Goal: Task Accomplishment & Management: Use online tool/utility

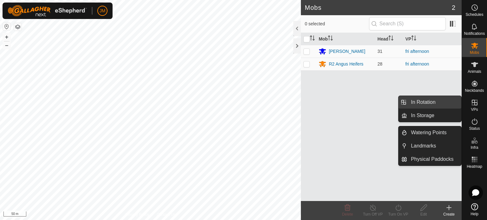
click at [425, 104] on link "In Rotation" at bounding box center [434, 102] width 54 height 13
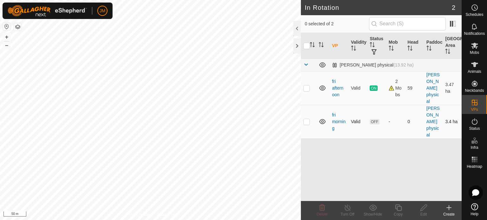
click at [307, 120] on p-checkbox at bounding box center [307, 121] width 6 height 5
click at [323, 208] on icon at bounding box center [322, 208] width 6 height 6
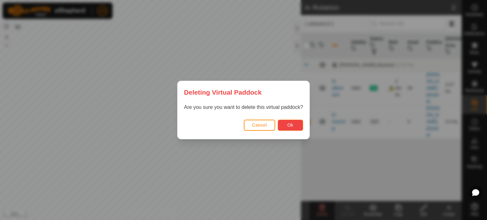
click at [293, 123] on button "Ok" at bounding box center [290, 125] width 25 height 11
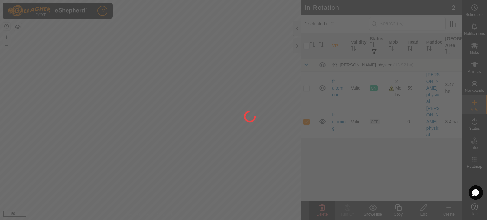
checkbox input "false"
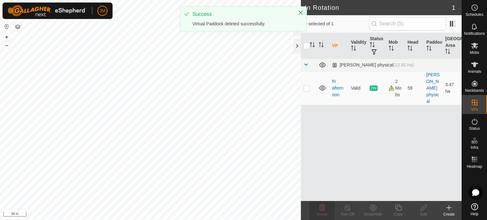
click at [448, 206] on icon at bounding box center [449, 208] width 8 height 8
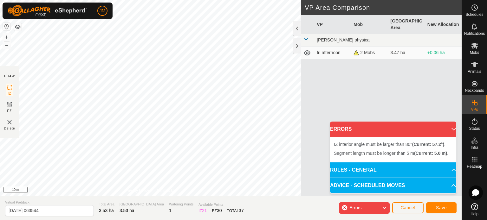
click at [72, 99] on div "Segment length must be longer than 5 m (Current: 5.0 m) . + – ⇧ i 10 m" at bounding box center [150, 98] width 301 height 196
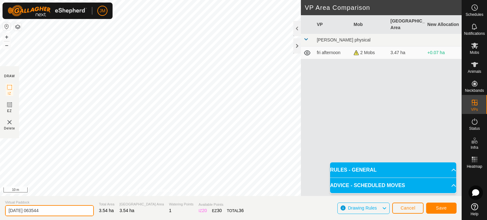
click at [58, 213] on input "[DATE] 063544" at bounding box center [49, 211] width 89 height 11
type input "2"
type input "sat morn"
click at [440, 210] on span "Save" at bounding box center [441, 208] width 11 height 5
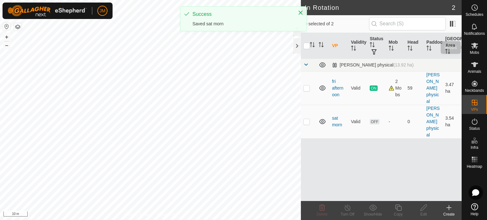
click at [475, 42] on icon at bounding box center [475, 46] width 8 height 8
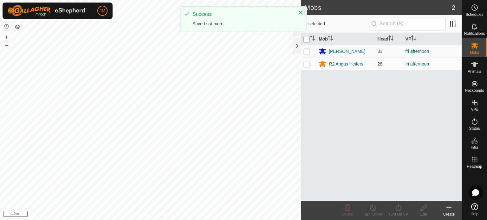
drag, startPoint x: 306, startPoint y: 37, endPoint x: 309, endPoint y: 40, distance: 4.5
click at [306, 37] on input "checkbox" at bounding box center [307, 39] width 6 height 6
checkbox input "true"
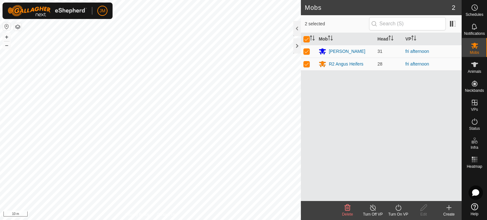
click at [400, 210] on icon at bounding box center [399, 208] width 8 height 8
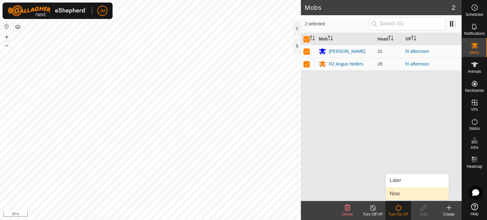
click at [395, 196] on link "Now" at bounding box center [417, 194] width 63 height 13
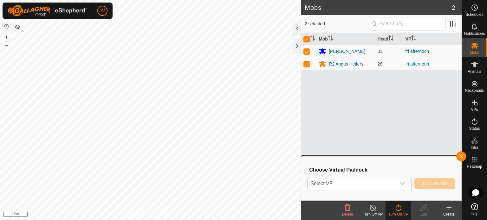
click at [402, 184] on icon "dropdown trigger" at bounding box center [403, 184] width 4 height 3
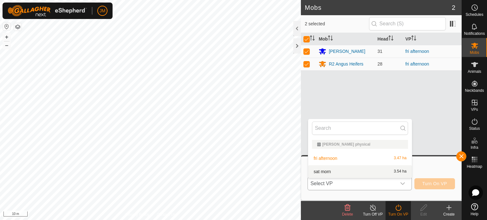
click at [393, 173] on li "sat morn 3.54 ha" at bounding box center [360, 172] width 104 height 13
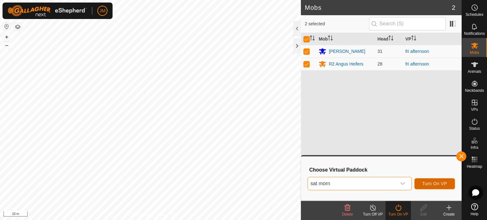
click at [437, 184] on span "Turn On VP" at bounding box center [434, 183] width 25 height 5
